Goal: Information Seeking & Learning: Check status

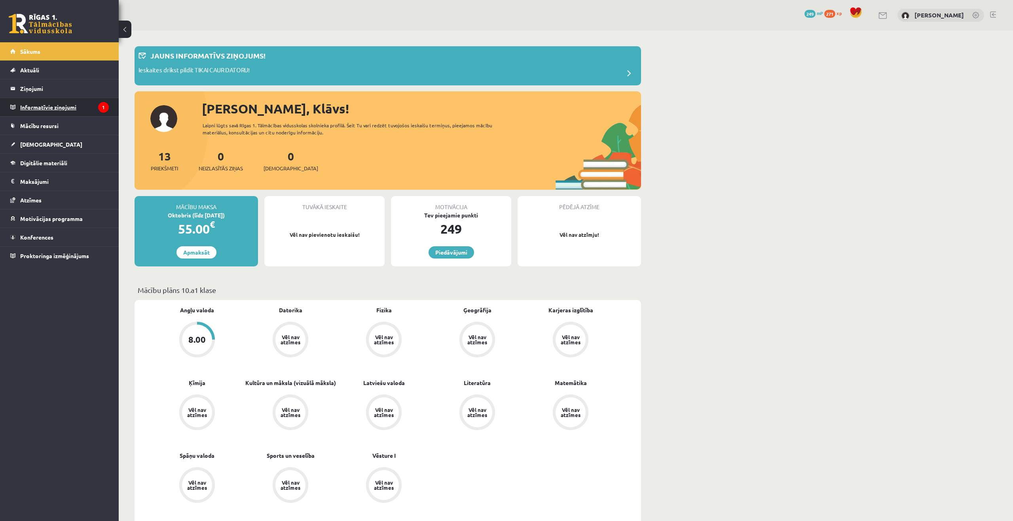
click at [78, 109] on legend "Informatīvie ziņojumi 1" at bounding box center [64, 107] width 89 height 18
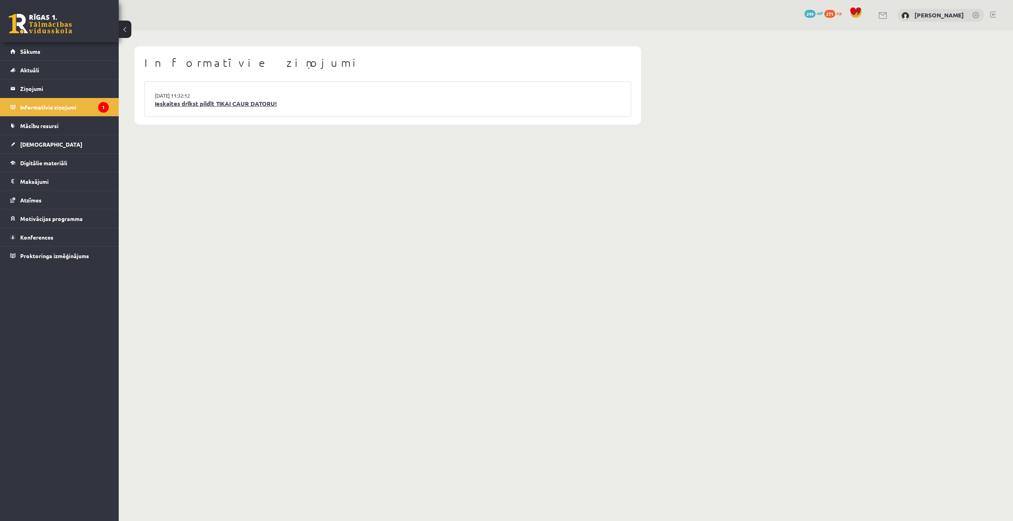
click at [258, 104] on link "Ieskaites drīkst pildīt TIKAI CAUR DATORU!" at bounding box center [388, 103] width 466 height 9
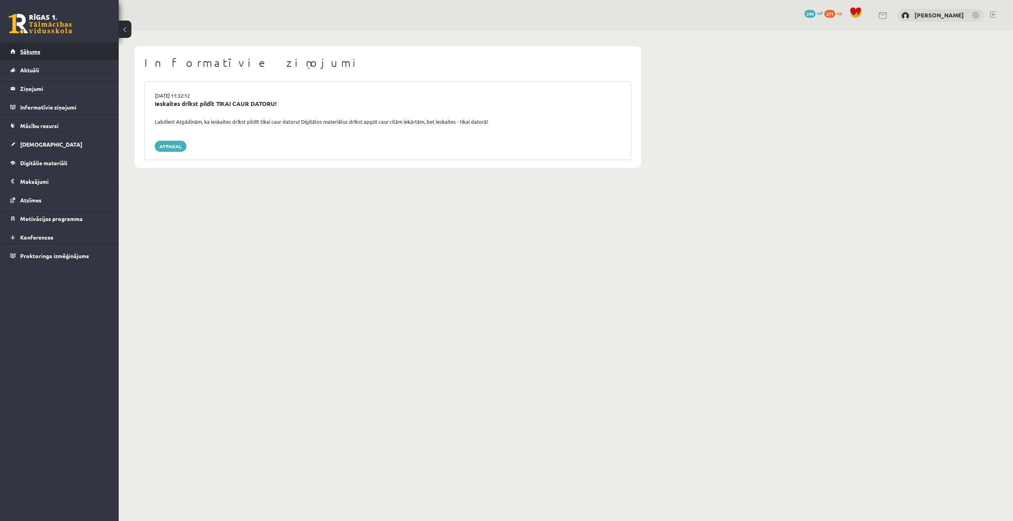
click at [59, 52] on link "Sākums" at bounding box center [59, 51] width 99 height 18
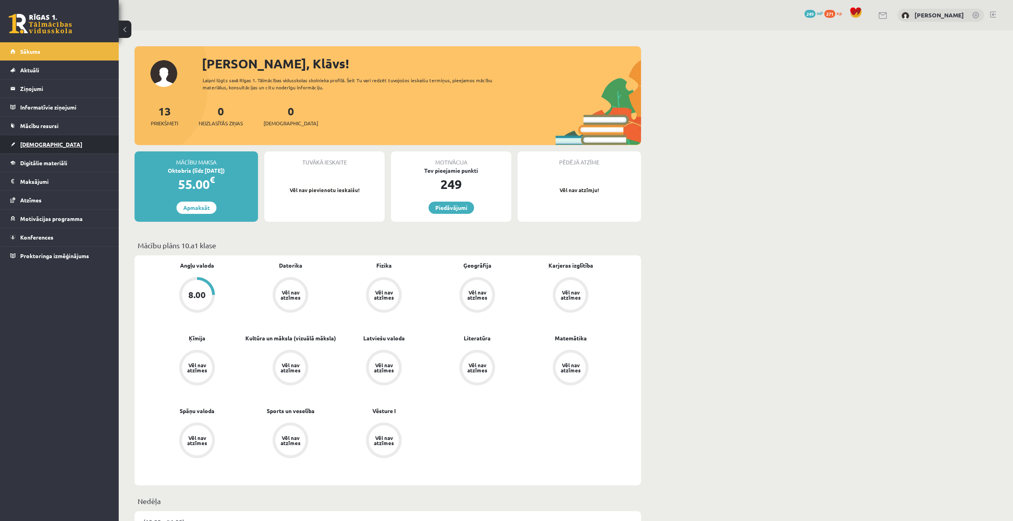
click at [83, 147] on link "[DEMOGRAPHIC_DATA]" at bounding box center [59, 144] width 99 height 18
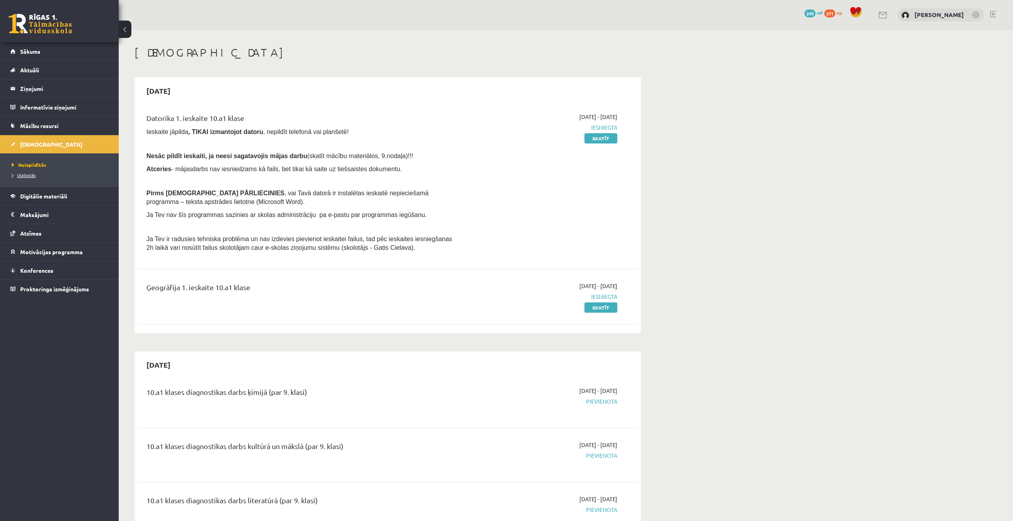
click at [62, 174] on link "Izlabotās" at bounding box center [61, 175] width 99 height 7
